Goal: Find specific page/section: Find specific page/section

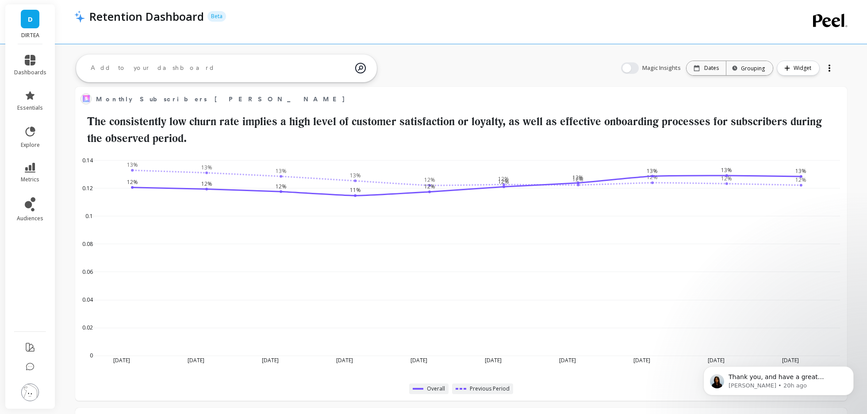
scroll to position [243, 753]
click at [21, 69] on span "dashboards" at bounding box center [30, 72] width 32 height 7
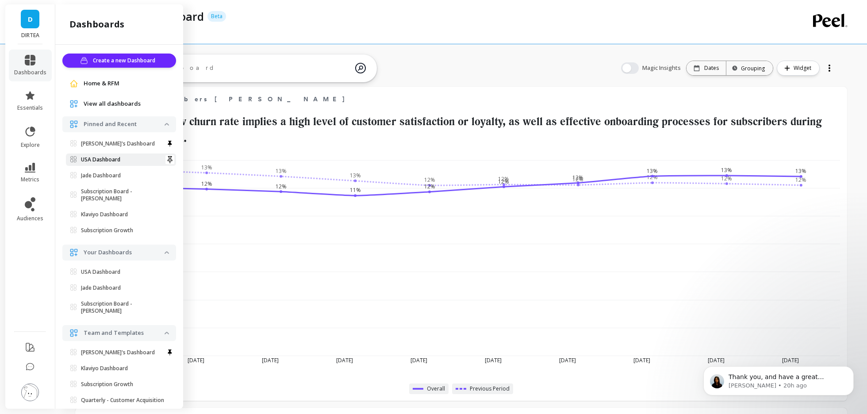
click at [90, 161] on p "USA Dashboard" at bounding box center [100, 159] width 39 height 7
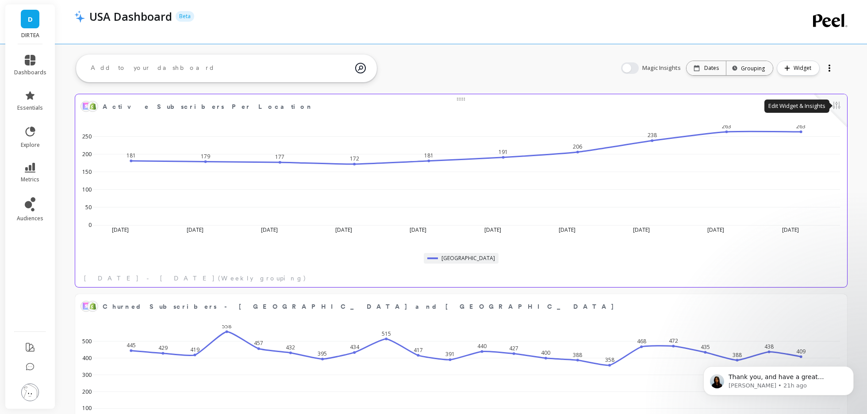
click at [838, 107] on button at bounding box center [836, 106] width 11 height 12
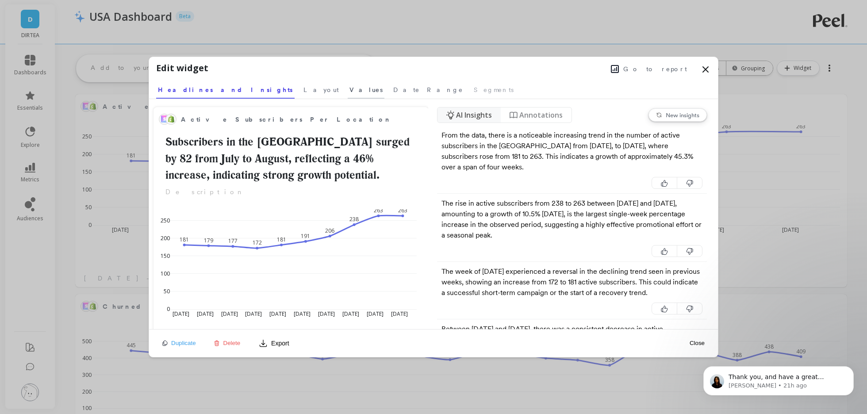
click at [348, 98] on link "Values" at bounding box center [366, 88] width 37 height 20
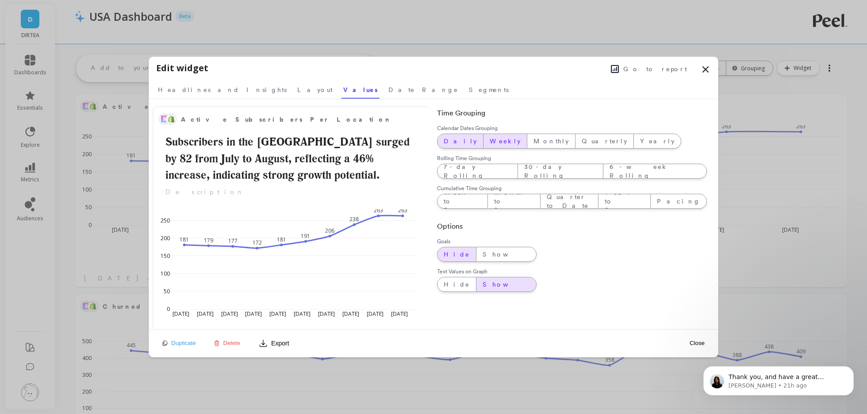
click at [453, 139] on span "Daily" at bounding box center [460, 141] width 33 height 9
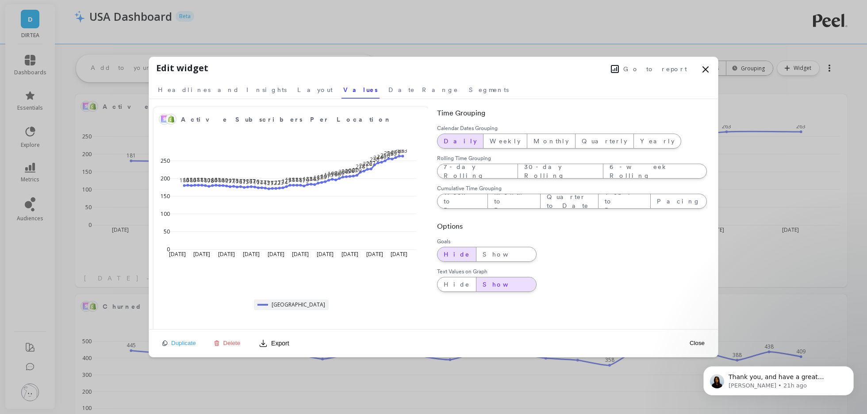
click at [694, 345] on button "Close" at bounding box center [697, 343] width 20 height 8
